Goal: Information Seeking & Learning: Find specific fact

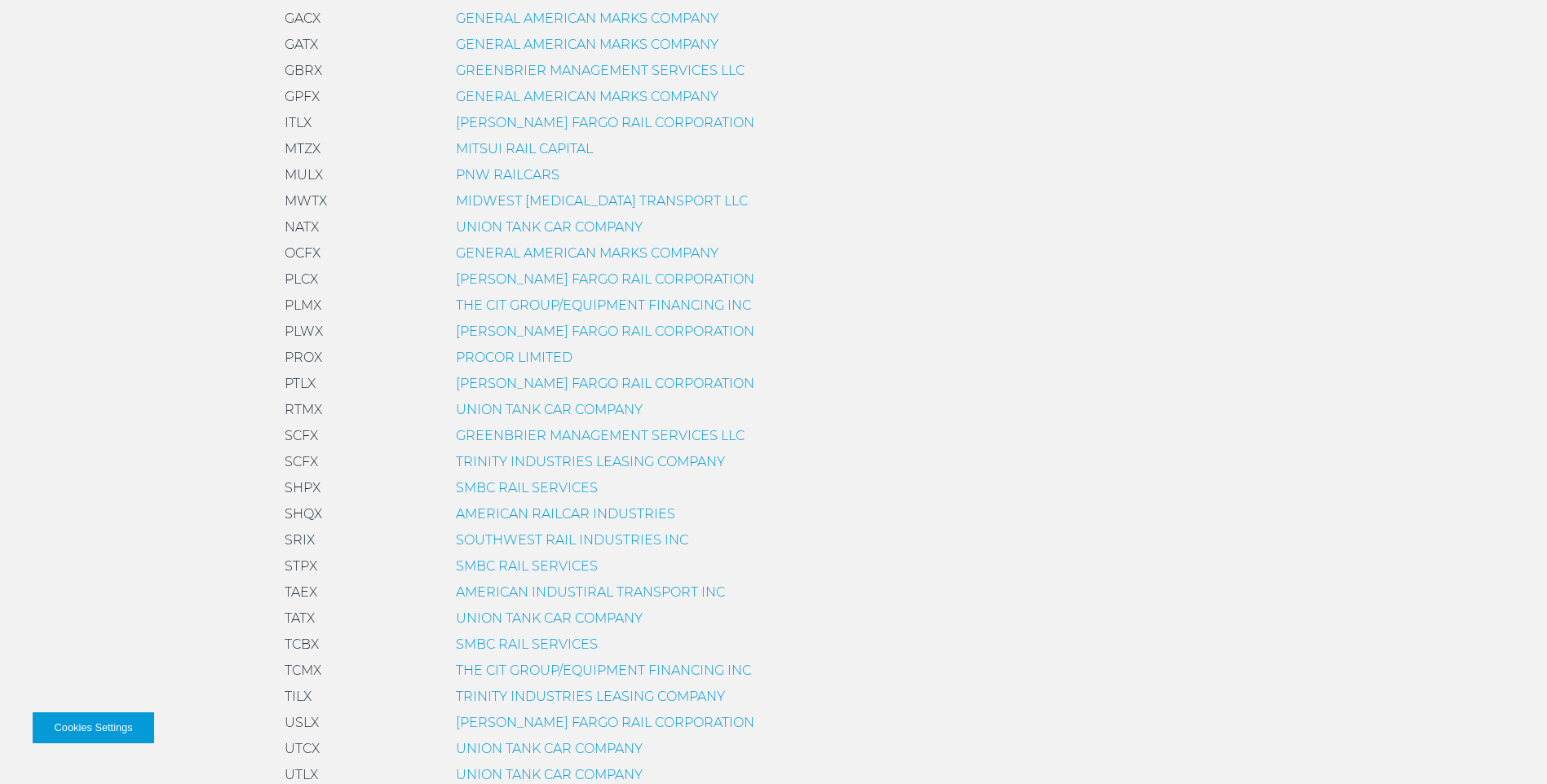
scroll to position [978, 0]
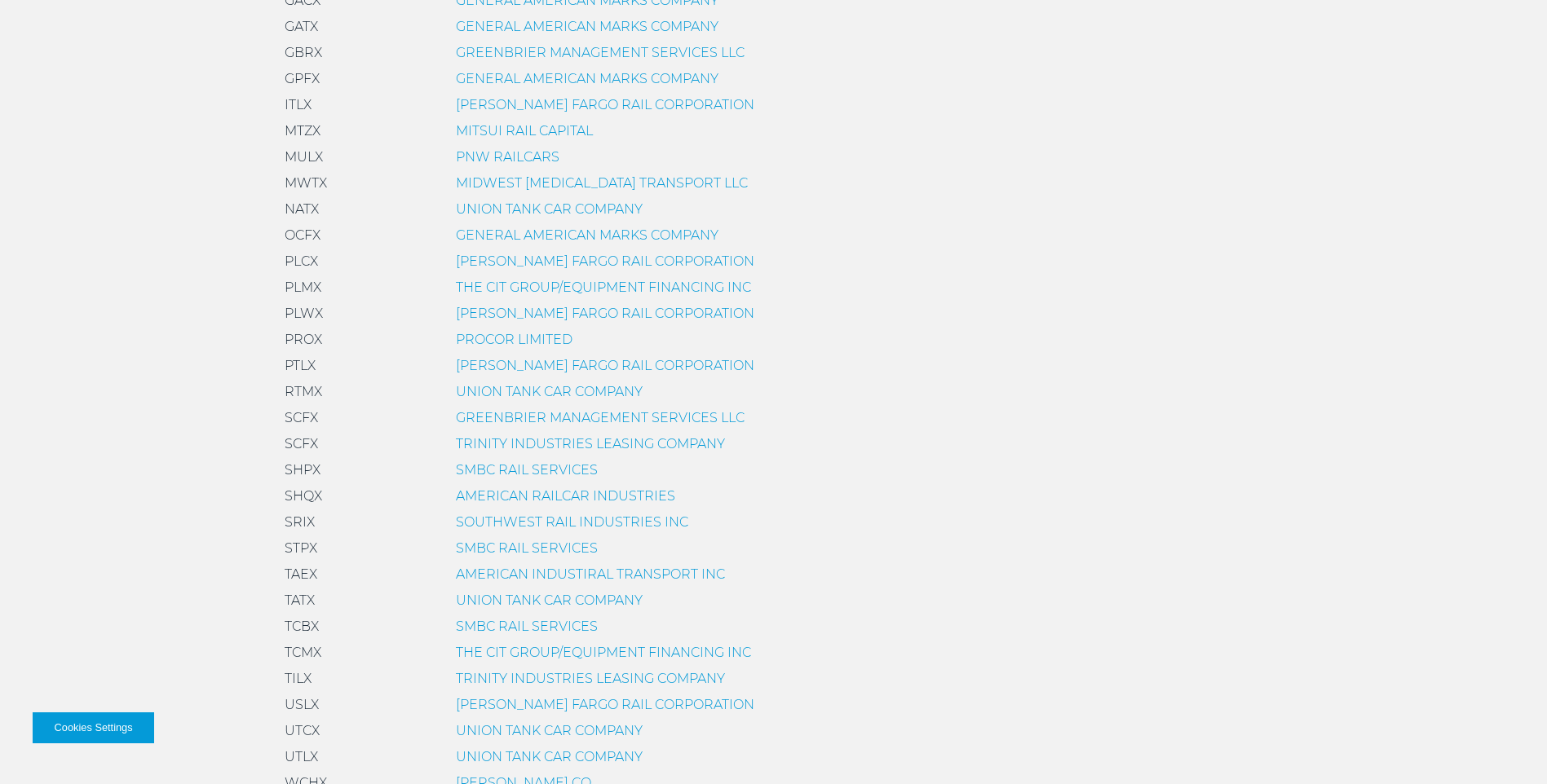
click at [489, 676] on link "TRINITY INDUSTRIES LEASING COMPANY" at bounding box center [591, 679] width 269 height 15
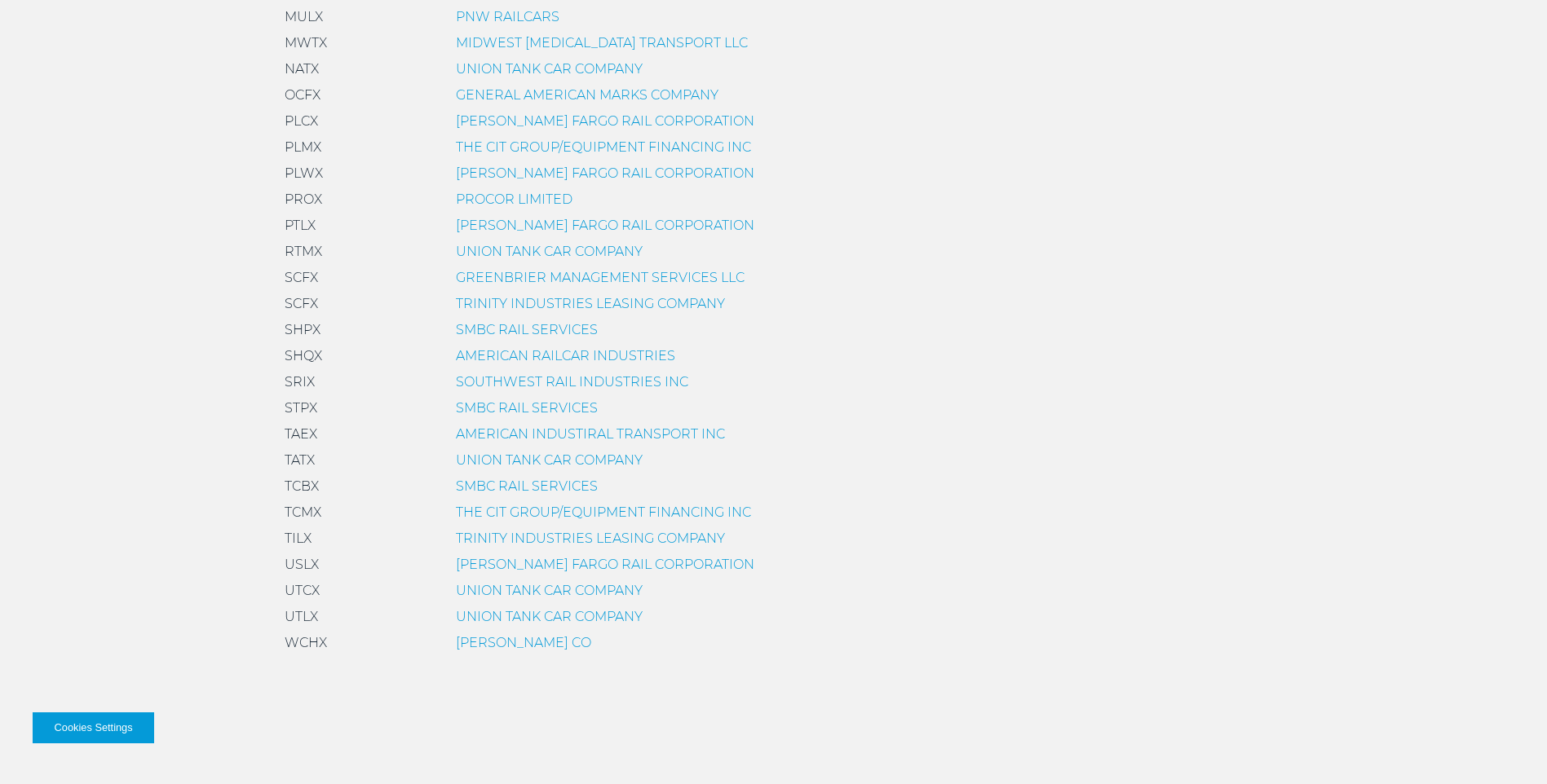
scroll to position [1117, 0]
click at [498, 328] on link "SMBC RAIL SERVICES" at bounding box center [527, 330] width 142 height 15
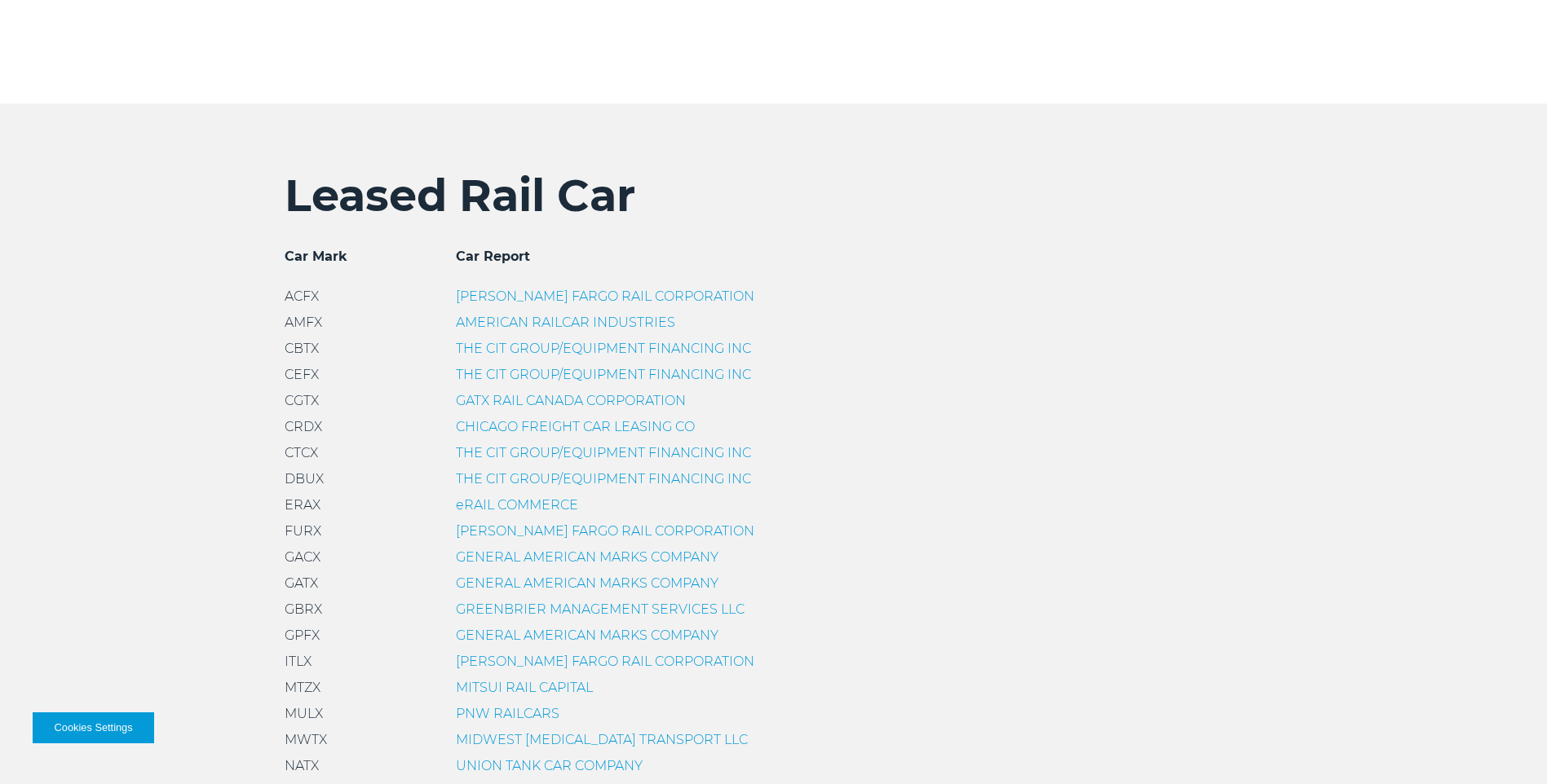
scroll to position [571, 0]
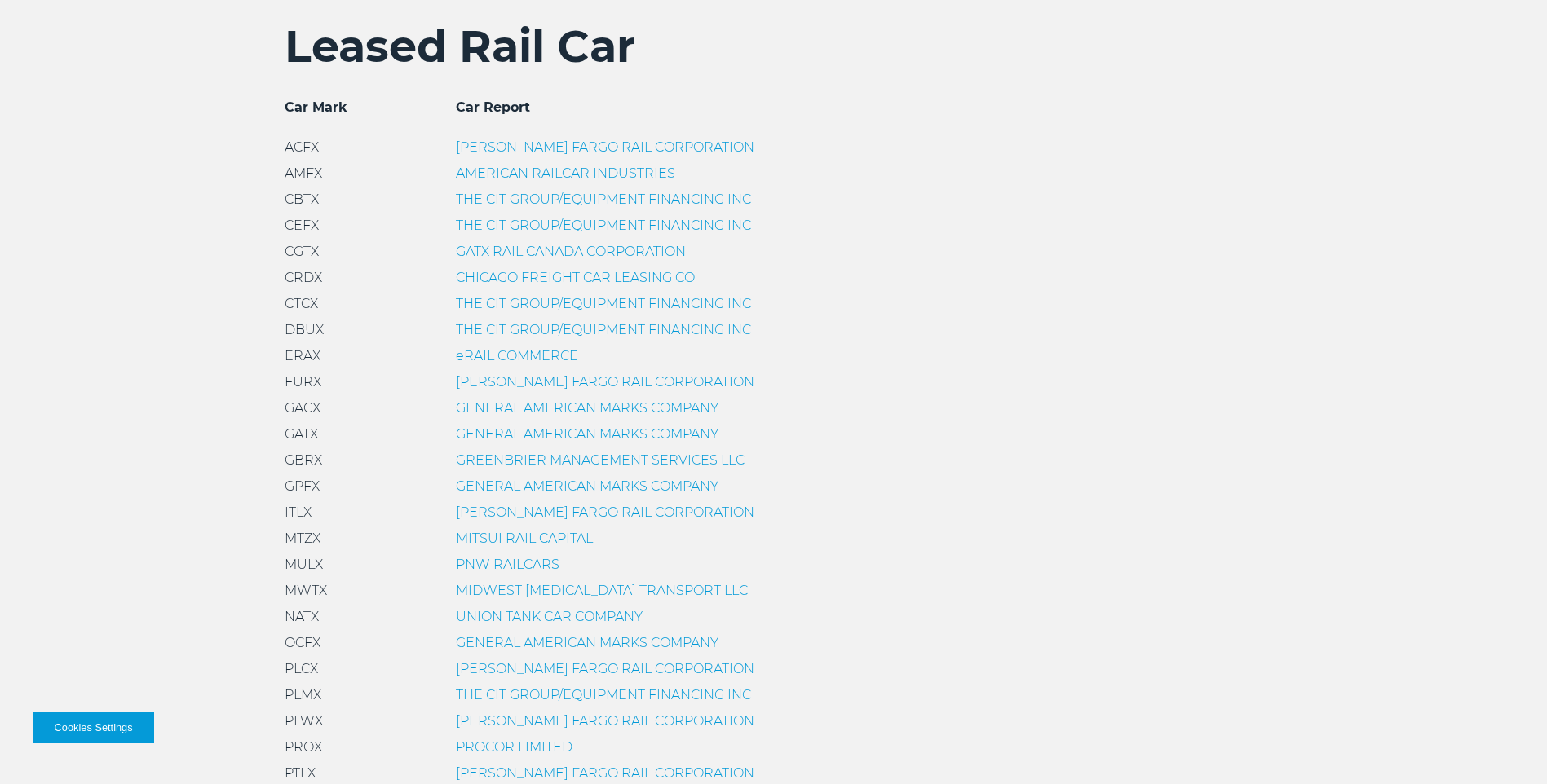
click at [494, 746] on link "PROCOR LIMITED" at bounding box center [514, 747] width 116 height 15
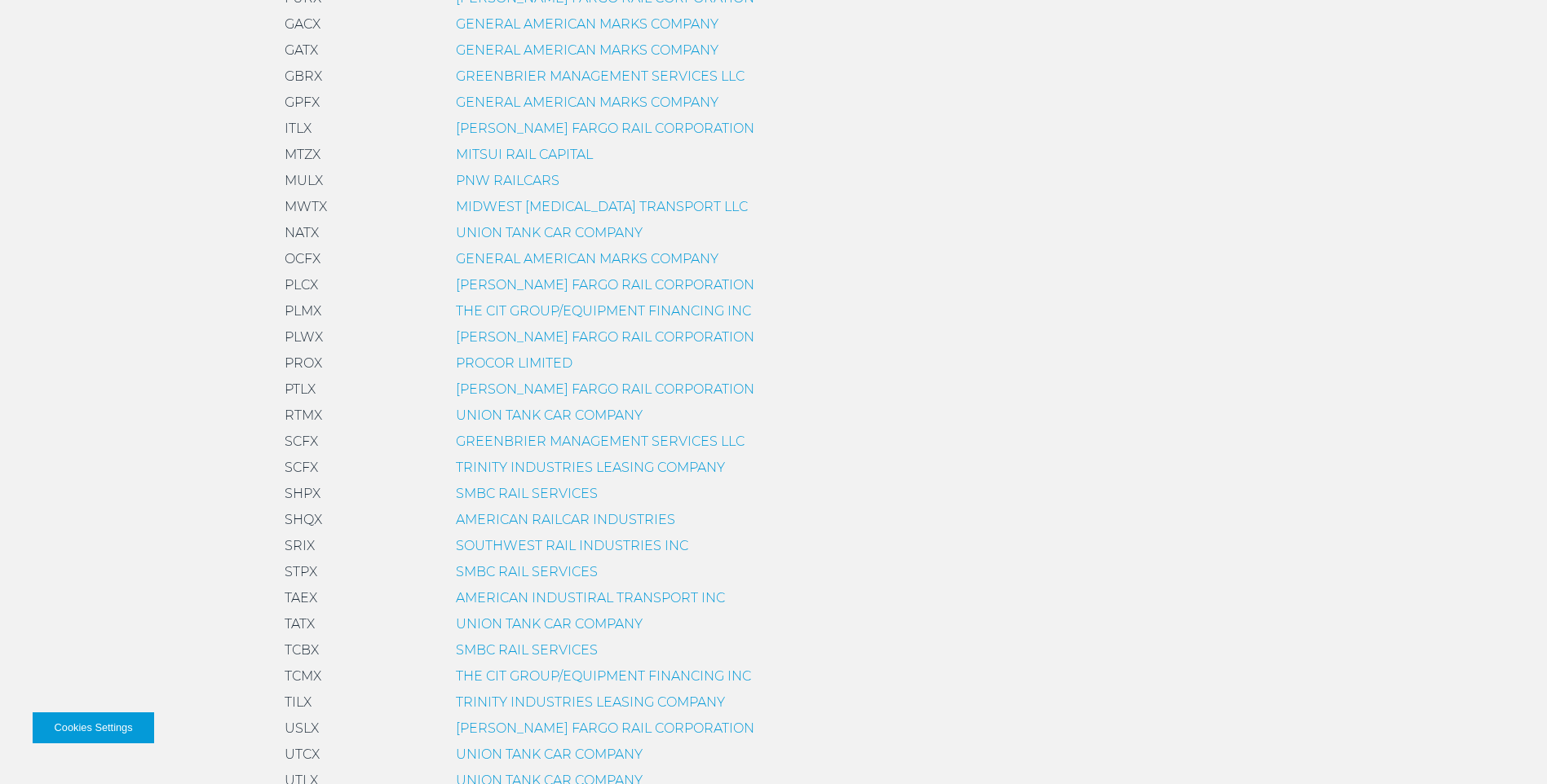
scroll to position [1060, 0]
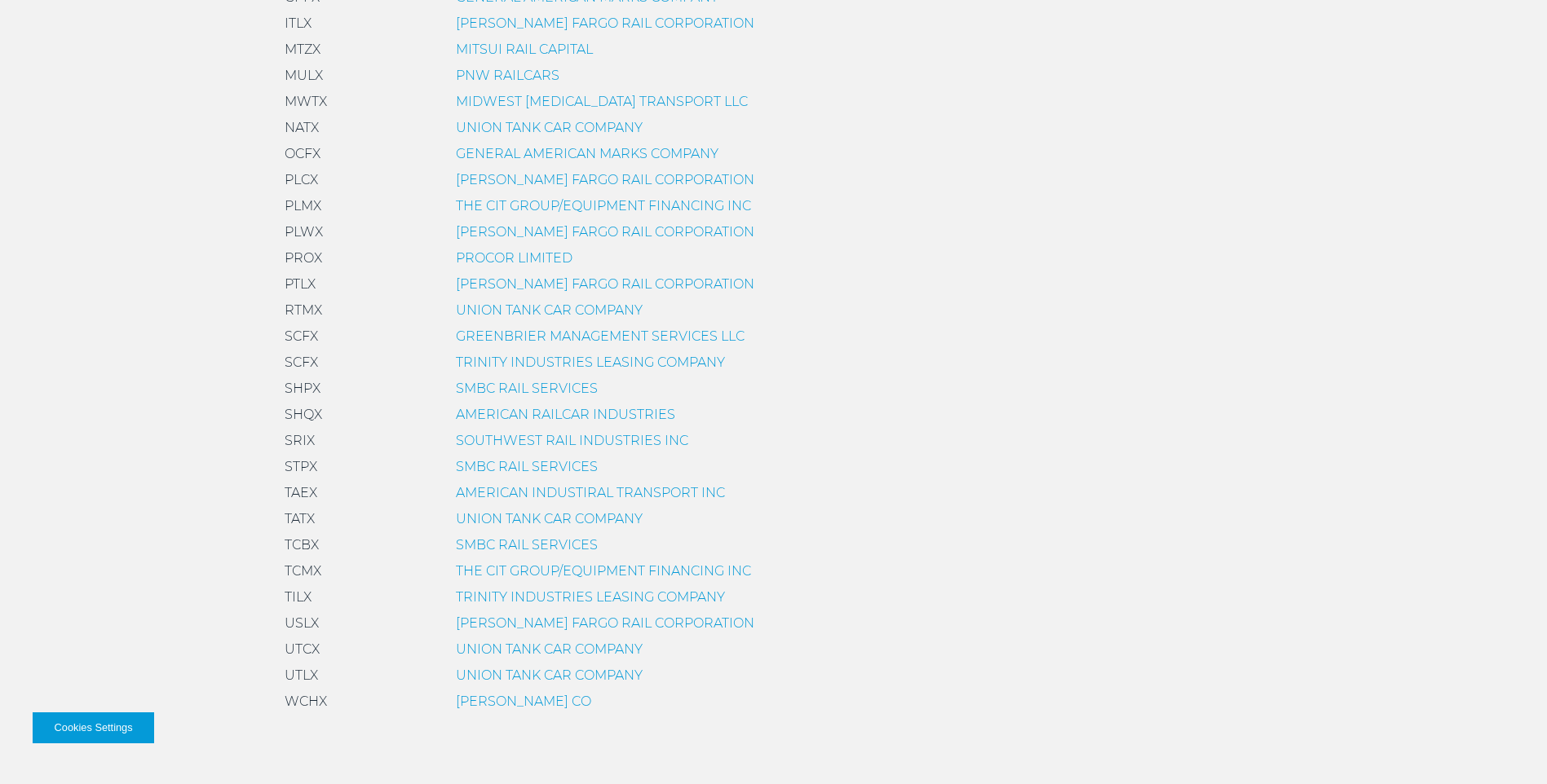
click at [506, 387] on link "SMBC RAIL SERVICES" at bounding box center [527, 388] width 142 height 15
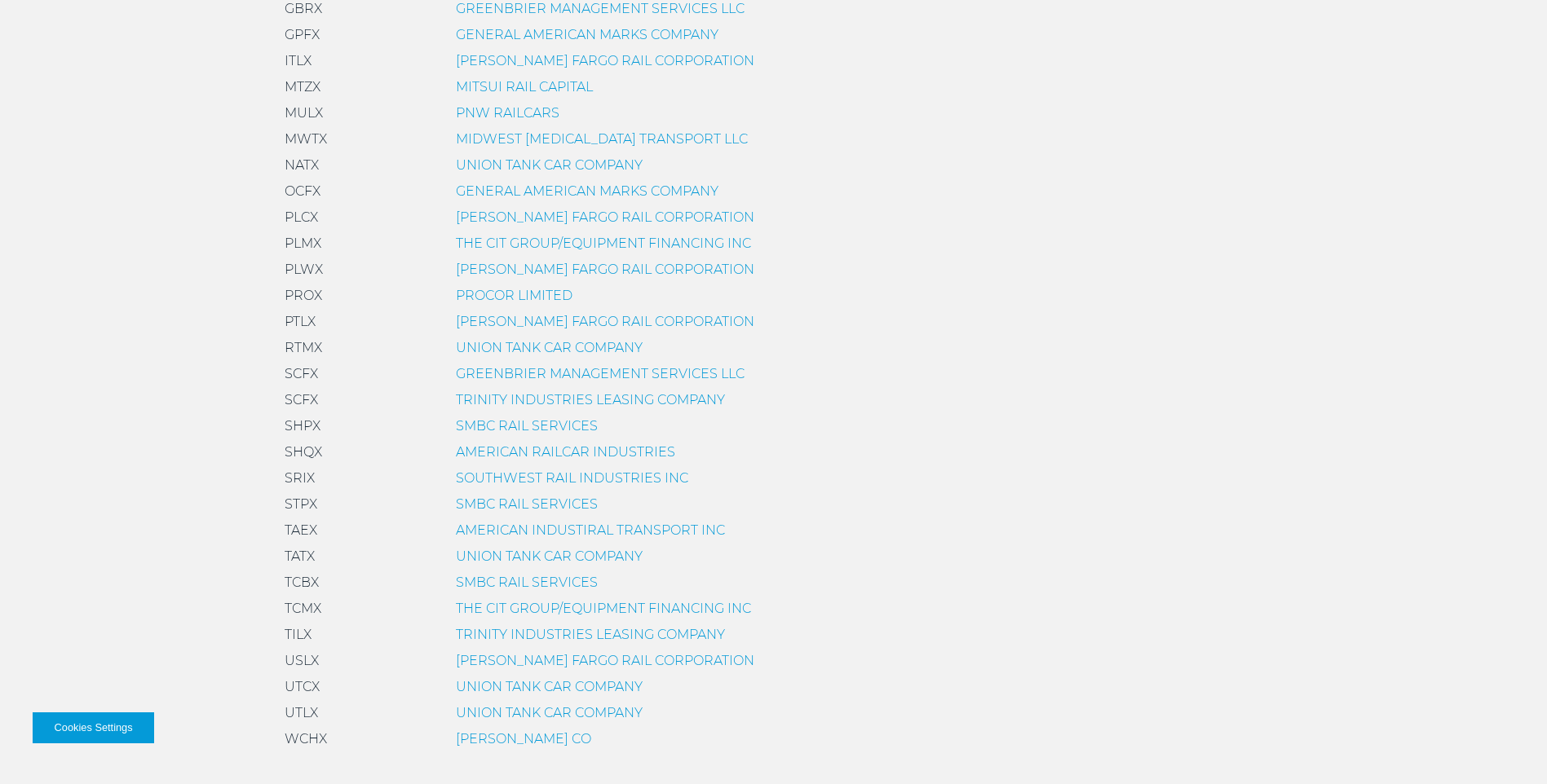
scroll to position [1141, 0]
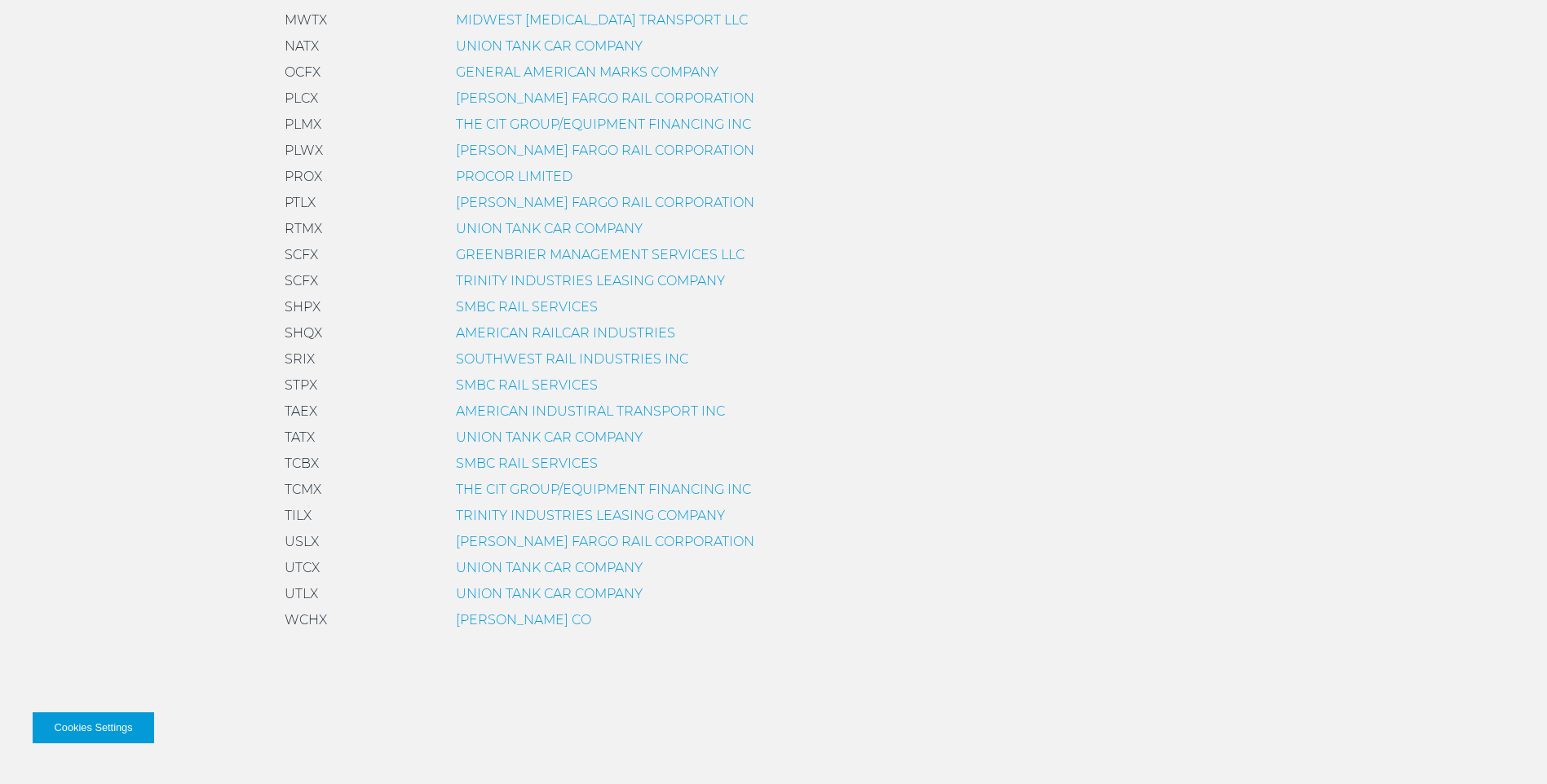
click at [496, 306] on link "SMBC RAIL SERVICES" at bounding box center [527, 306] width 142 height 15
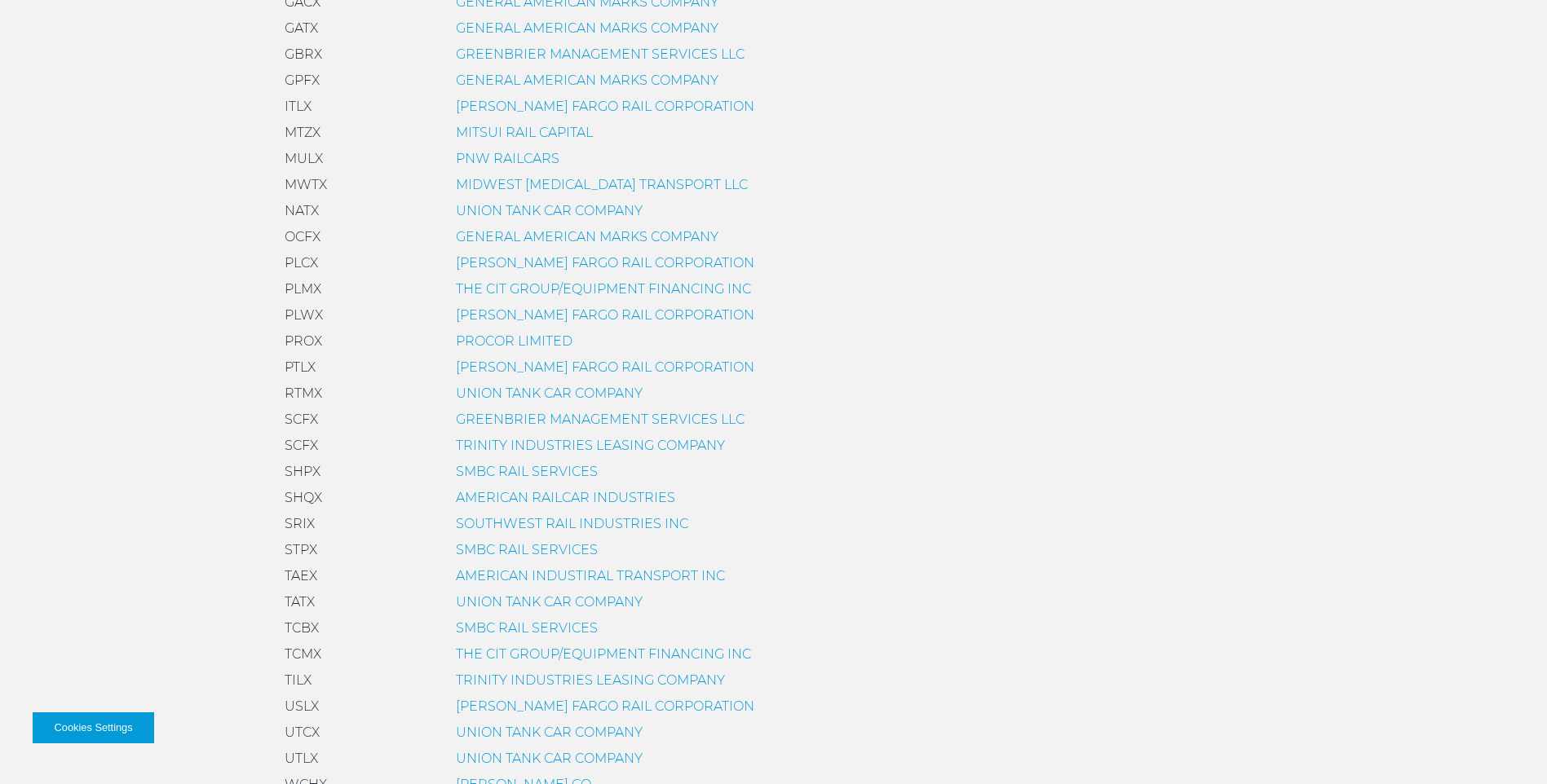
scroll to position [978, 0]
click at [522, 470] on link "SMBC RAIL SERVICES" at bounding box center [527, 470] width 142 height 15
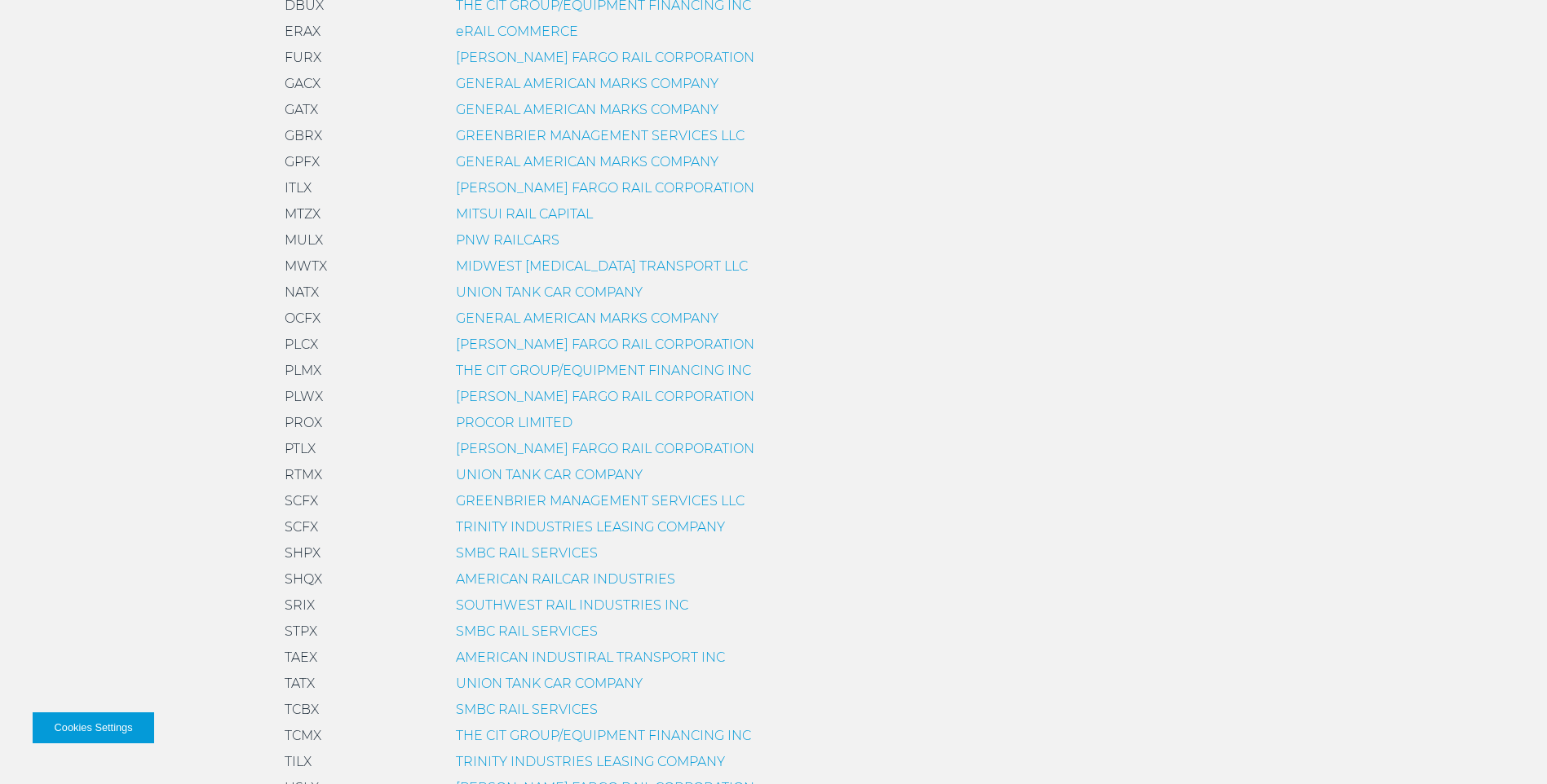
scroll to position [897, 0]
click at [474, 757] on link "TRINITY INDUSTRIES LEASING COMPANY" at bounding box center [591, 759] width 269 height 15
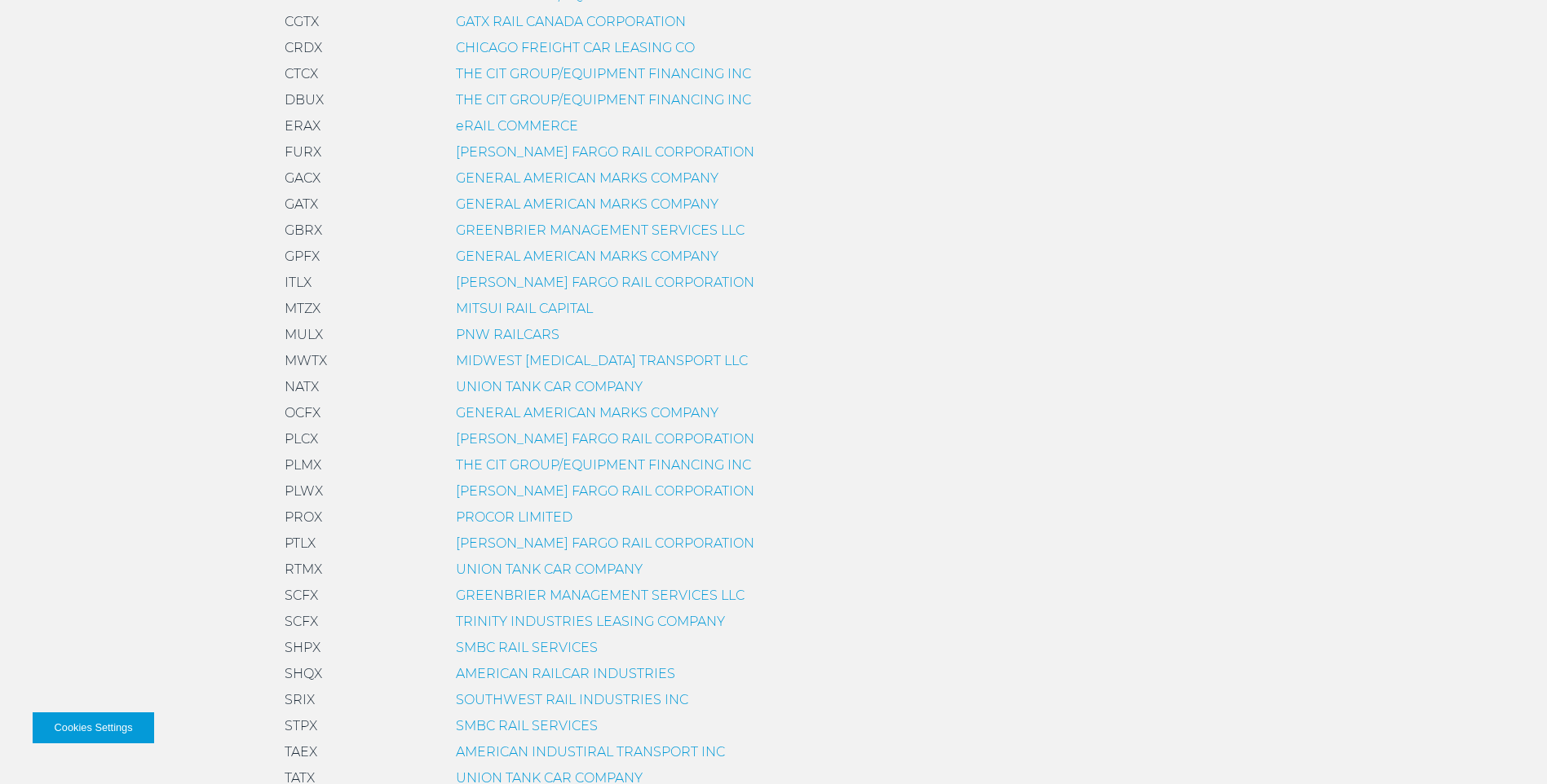
scroll to position [1141, 0]
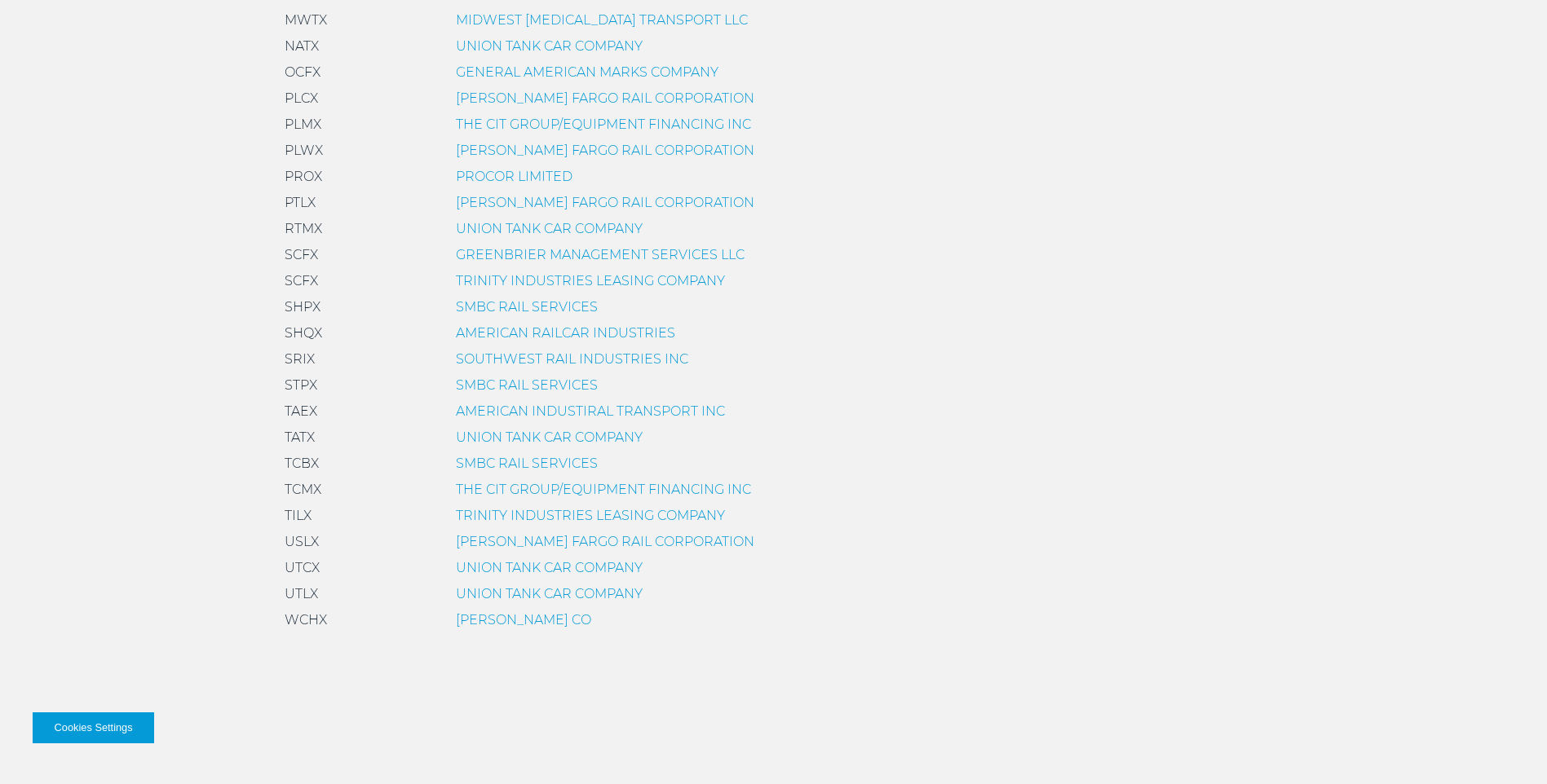
click at [504, 514] on link "TRINITY INDUSTRIES LEASING COMPANY" at bounding box center [591, 515] width 269 height 15
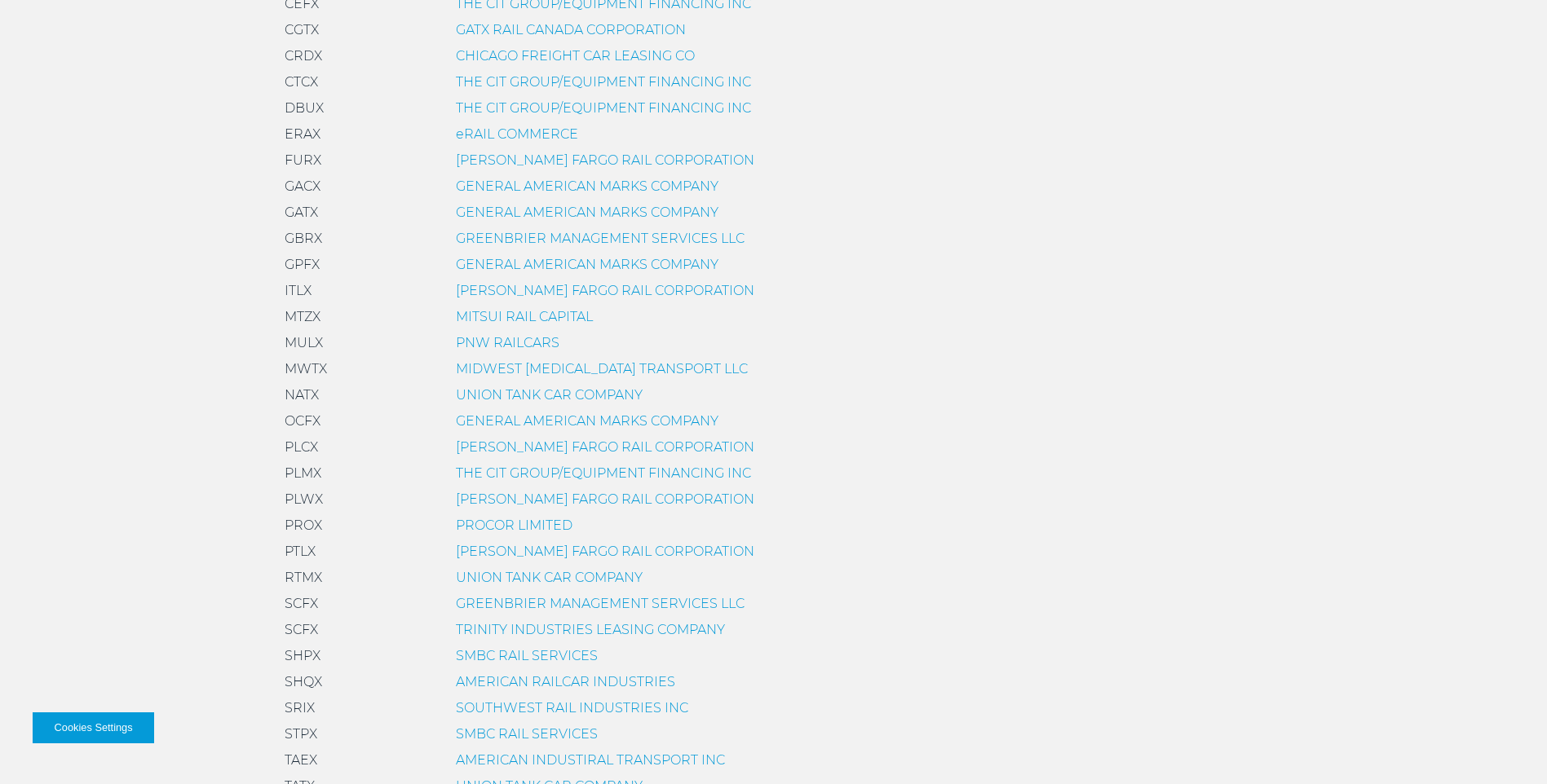
scroll to position [1141, 0]
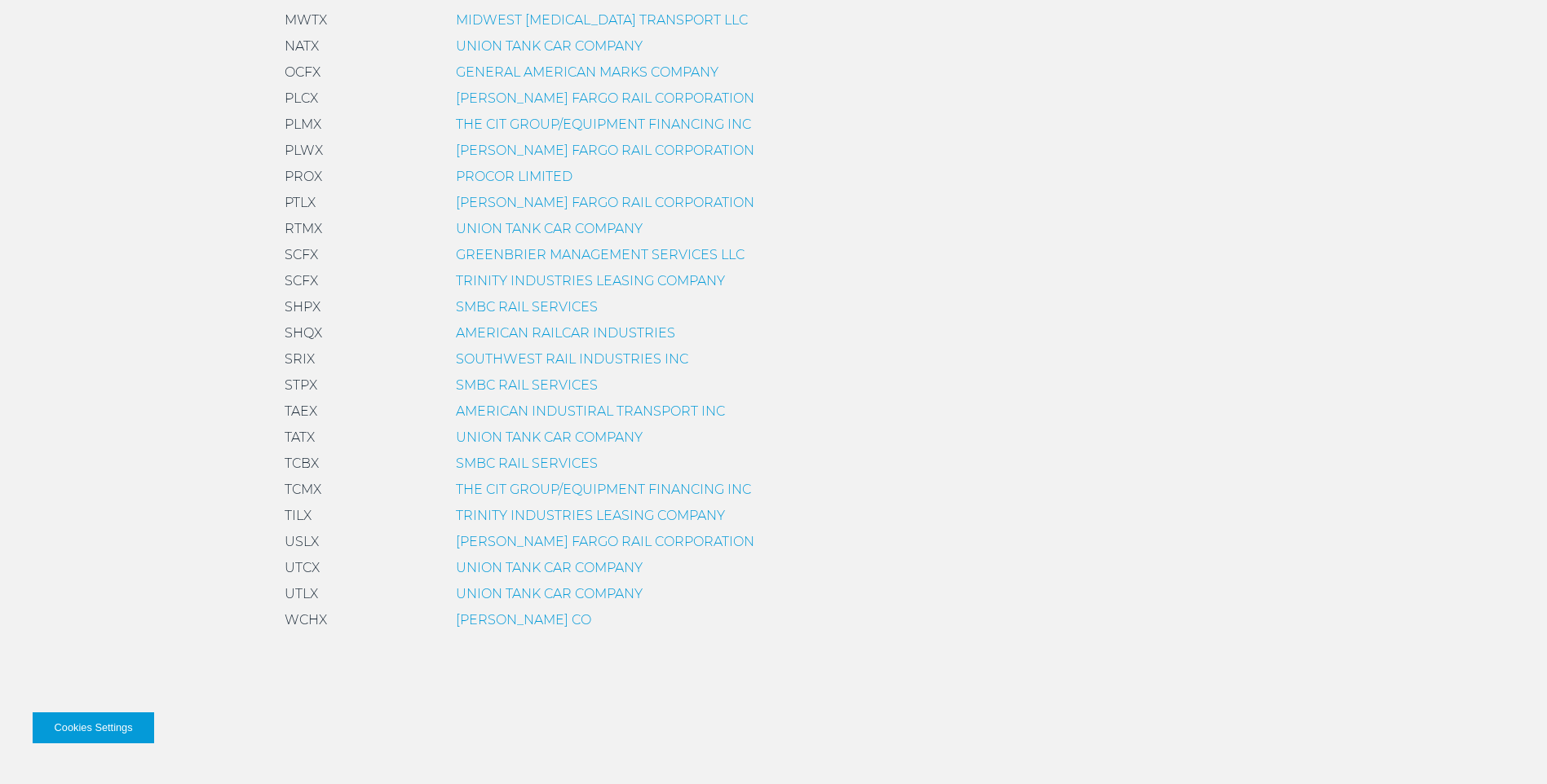
click at [511, 173] on link "PROCOR LIMITED" at bounding box center [514, 176] width 116 height 15
